Goal: Check status

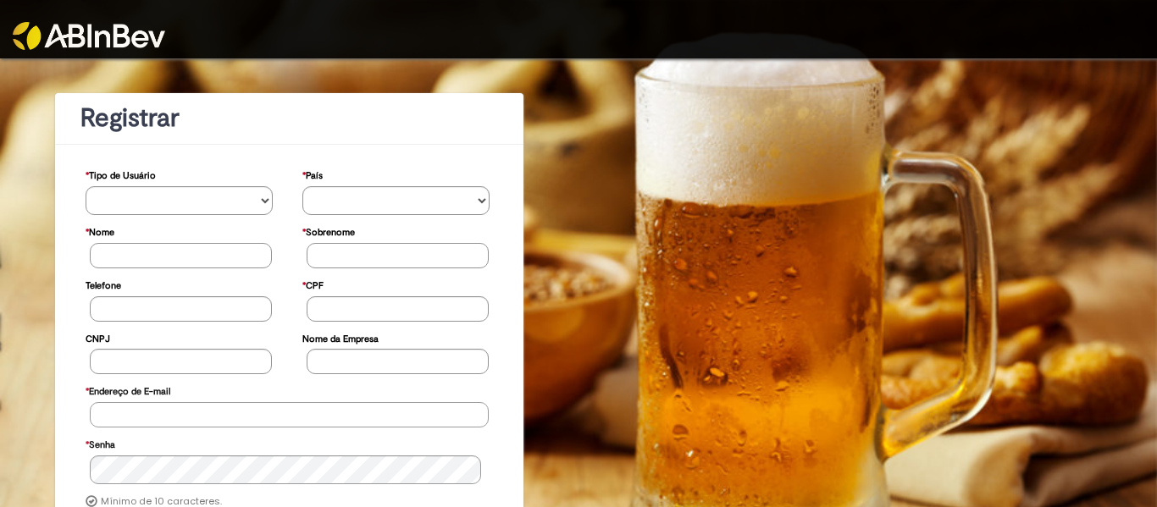
type input "**********"
click at [59, 26] on img at bounding box center [89, 36] width 152 height 28
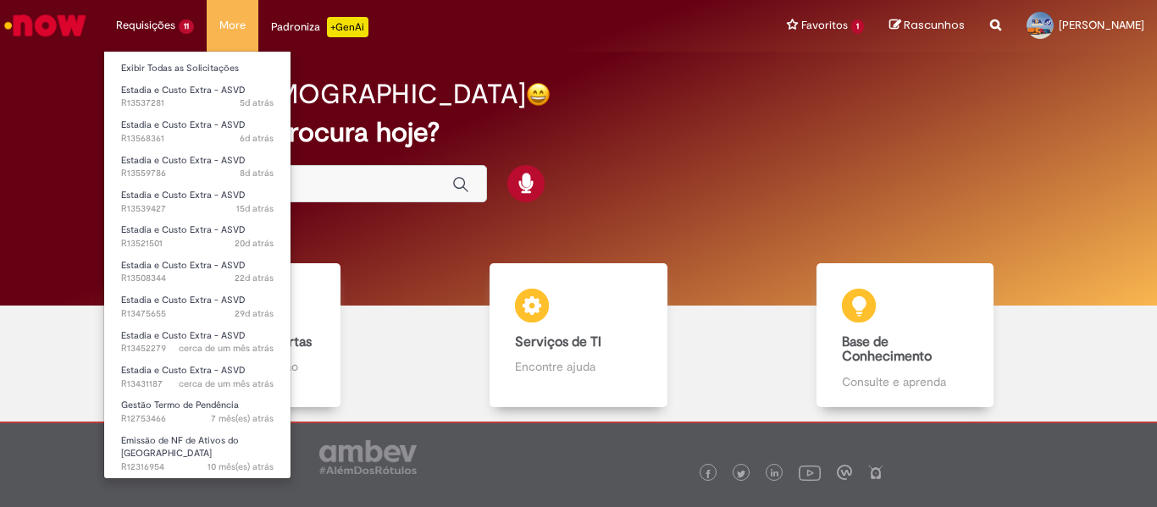
click at [168, 17] on li "Requisições 11 Exibir Todas as Solicitações Estadia e Custo Extra - ASVD 5d atr…" at bounding box center [154, 25] width 103 height 51
click at [182, 27] on li "Requisições 11 Exibir Todas as Solicitações Estadia e Custo Extra - ASVD 5d atr…" at bounding box center [154, 25] width 103 height 51
click at [177, 61] on link "Exibir Todas as Solicitações" at bounding box center [197, 68] width 186 height 19
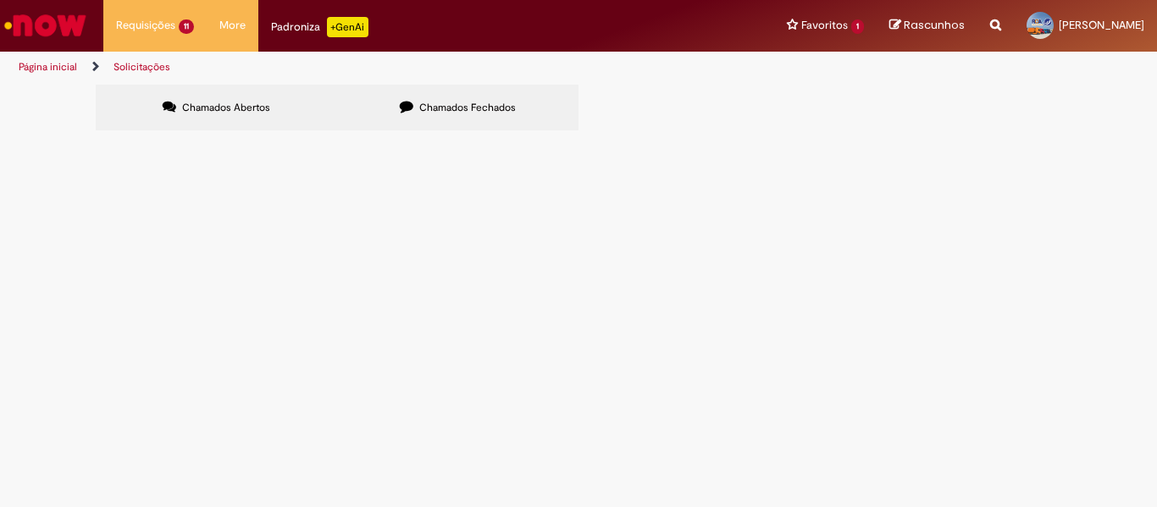
click at [0, 0] on input "Pesquisar" at bounding box center [0, 0] width 0 height 0
paste input "*********"
type input "*********"
click at [0, 0] on button "Pesquisar" at bounding box center [0, 0] width 0 height 0
click at [0, 0] on td "Bom dia, segue planilha para a validação dos custos." at bounding box center [0, 0] width 0 height 0
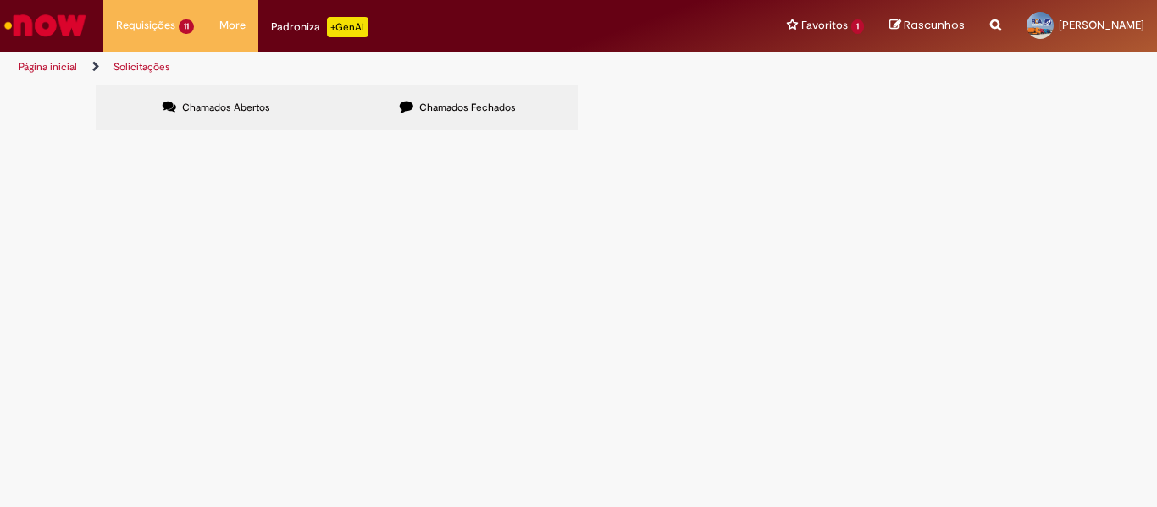
click at [0, 0] on span "Bom dia, segue planilha para a validação dos custos." at bounding box center [0, 0] width 0 height 0
click at [0, 0] on td at bounding box center [0, 0] width 0 height 0
click at [0, 0] on span "R13452279" at bounding box center [0, 0] width 0 height 0
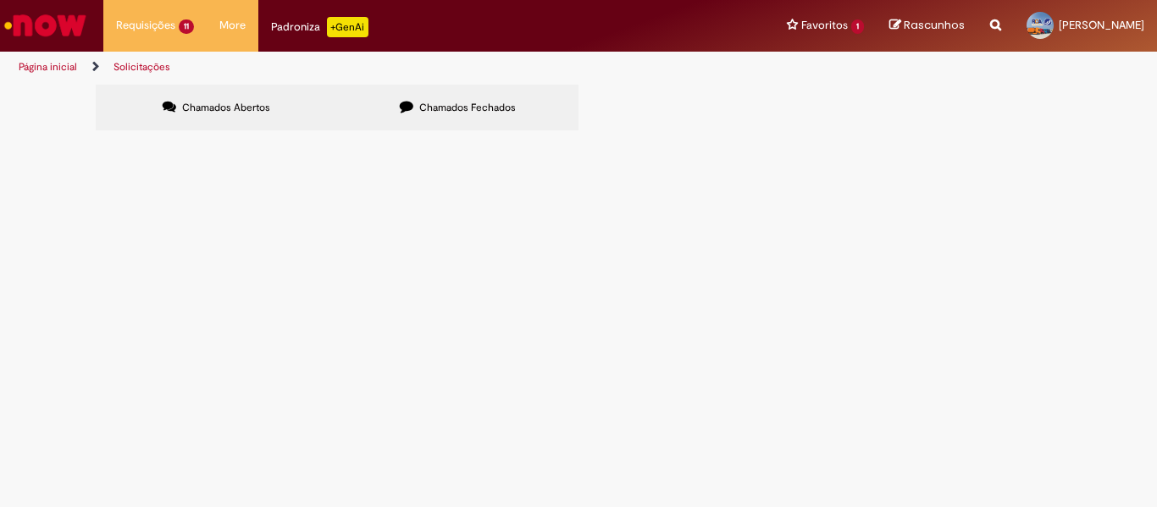
click at [0, 0] on span "R13452279" at bounding box center [0, 0] width 0 height 0
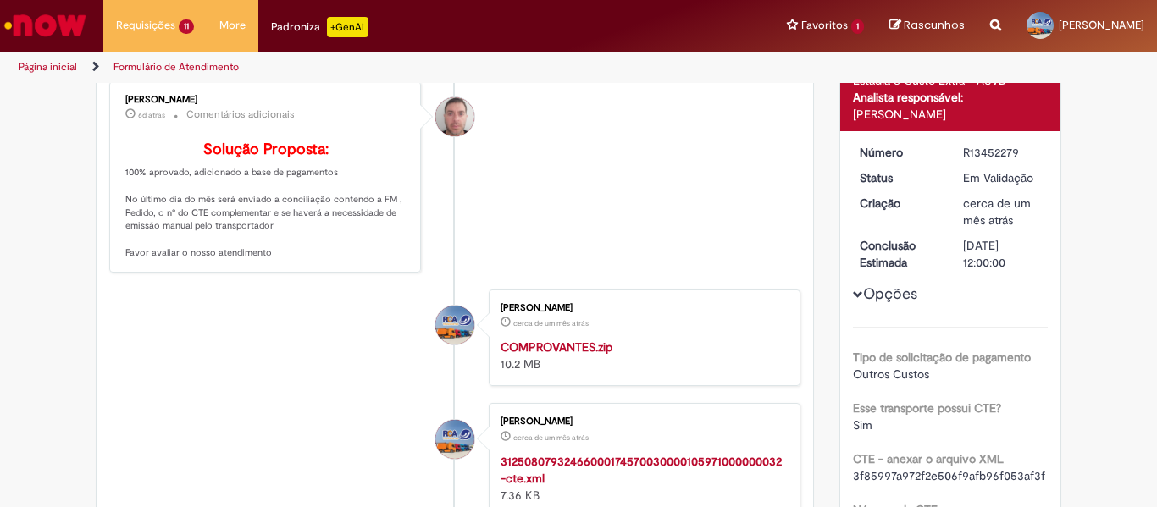
scroll to position [267, 0]
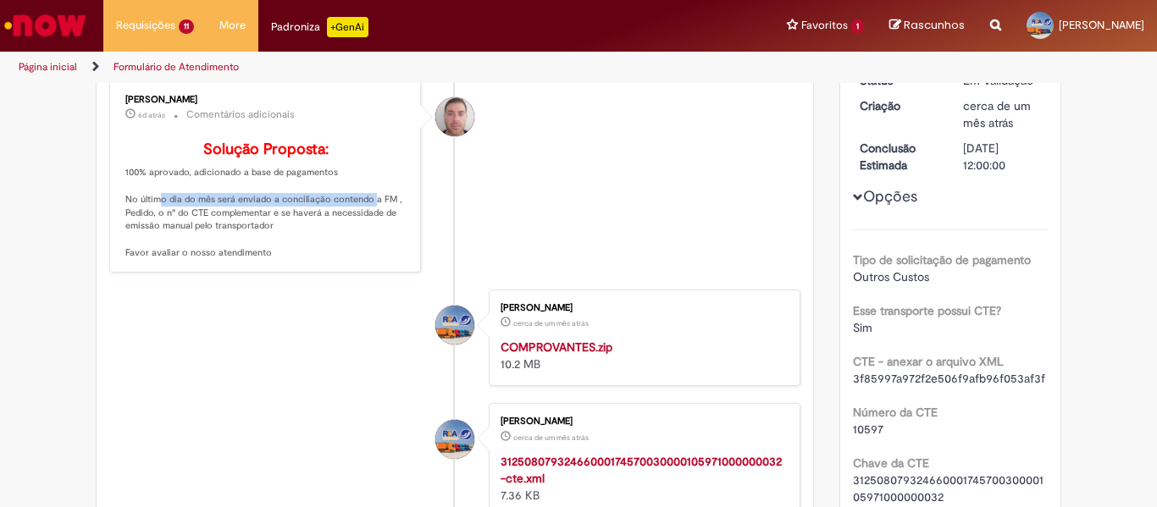
drag, startPoint x: 142, startPoint y: 224, endPoint x: 355, endPoint y: 226, distance: 212.5
click at [355, 226] on p "Solução Proposta: 100% aprovado, adicionado a base de pagamentos No último dia …" at bounding box center [266, 200] width 282 height 119
click at [341, 260] on p "Solução Proposta: 100% aprovado, adicionado a base de pagamentos No último dia …" at bounding box center [266, 200] width 282 height 119
drag, startPoint x: 137, startPoint y: 229, endPoint x: 260, endPoint y: 232, distance: 122.8
click at [260, 232] on p "Solução Proposta: 100% aprovado, adicionado a base de pagamentos No último dia …" at bounding box center [266, 200] width 282 height 119
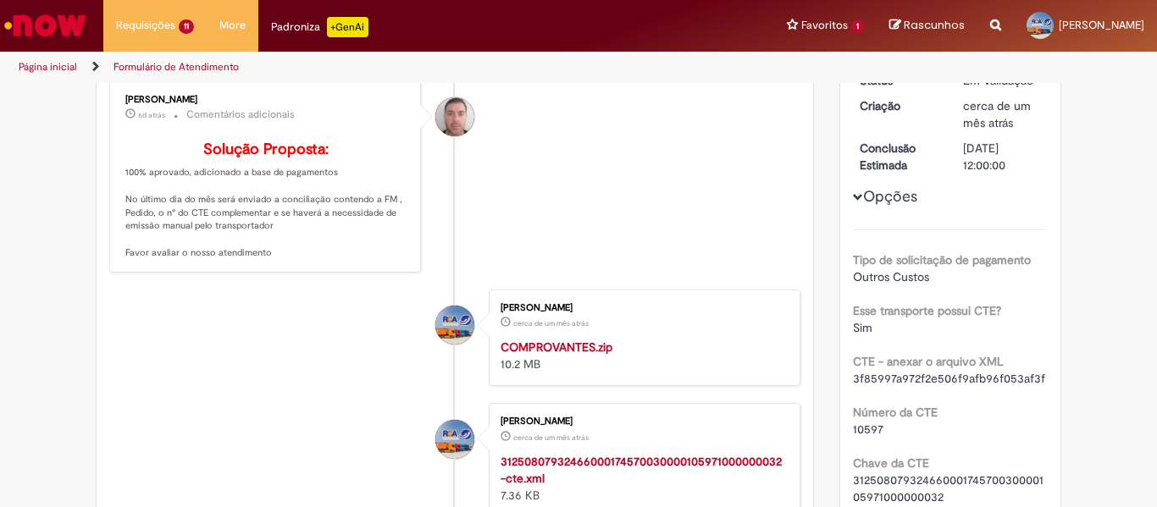
click at [267, 252] on p "Solução Proposta: 100% aprovado, adicionado a base de pagamentos No último dia …" at bounding box center [266, 200] width 282 height 119
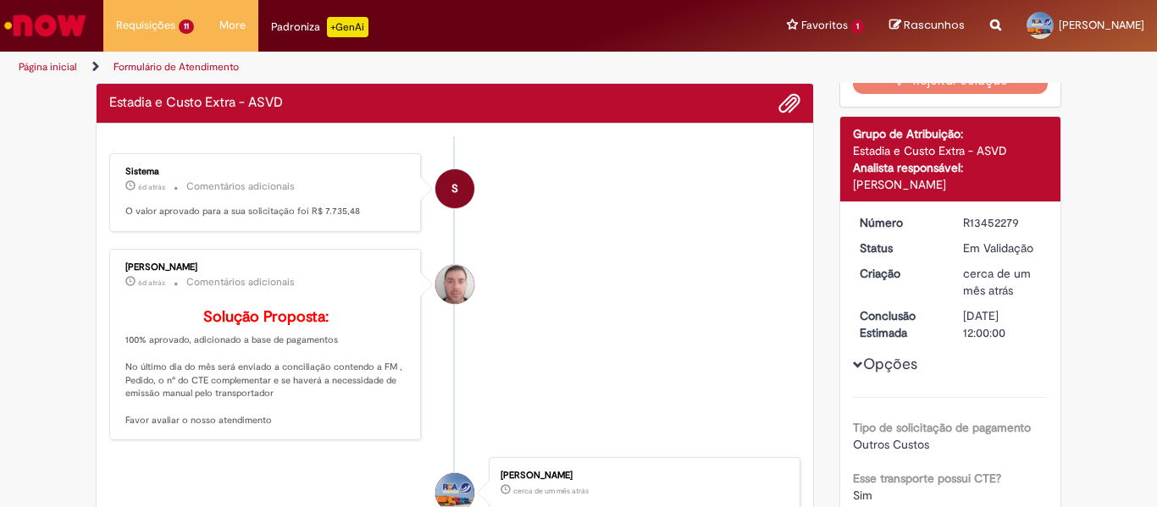
scroll to position [0, 0]
